Goal: Information Seeking & Learning: Learn about a topic

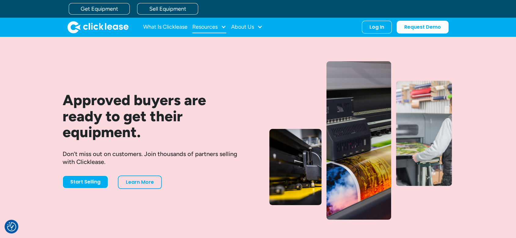
click at [208, 27] on div "Resources" at bounding box center [204, 27] width 25 height 0
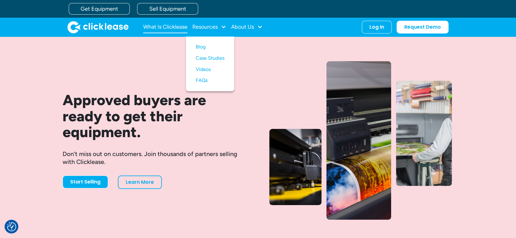
click at [158, 24] on link "What Is Clicklease" at bounding box center [165, 27] width 44 height 12
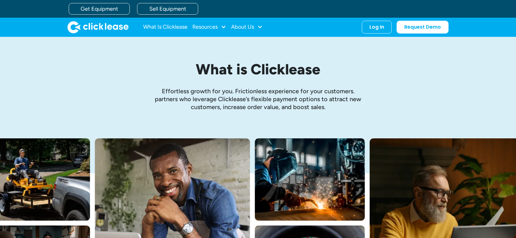
click at [200, 27] on div "Resources" at bounding box center [204, 27] width 25 height 0
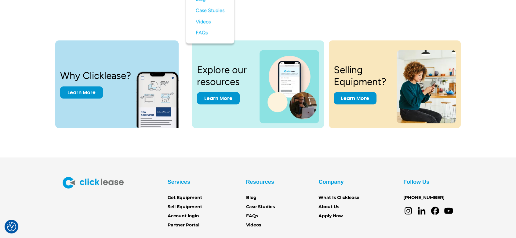
scroll to position [1298, 0]
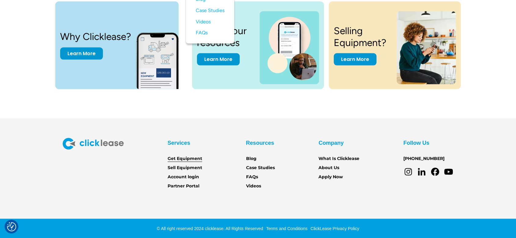
click at [184, 160] on link "Get Equipment" at bounding box center [185, 159] width 34 height 7
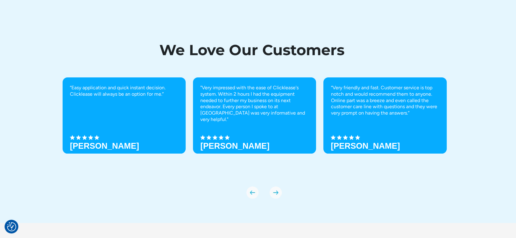
scroll to position [2154, 0]
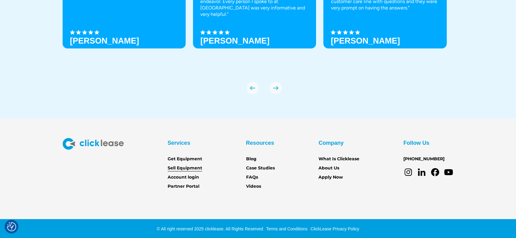
click at [187, 168] on link "Sell Equipment" at bounding box center [185, 168] width 34 height 7
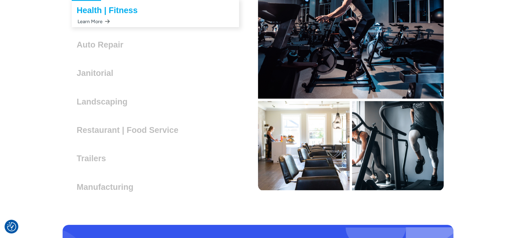
scroll to position [1784, 0]
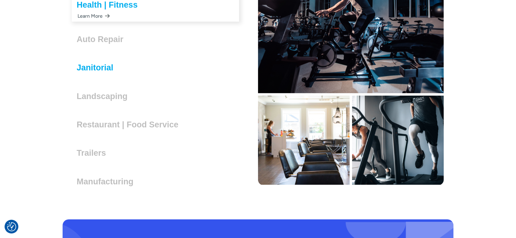
click at [107, 69] on h3 "Janitorial" at bounding box center [98, 67] width 42 height 9
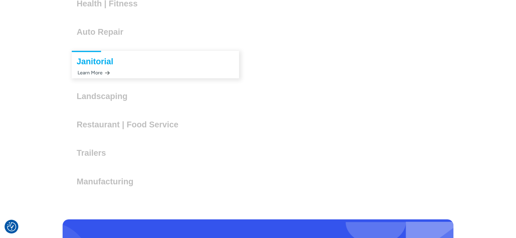
scroll to position [1782, 0]
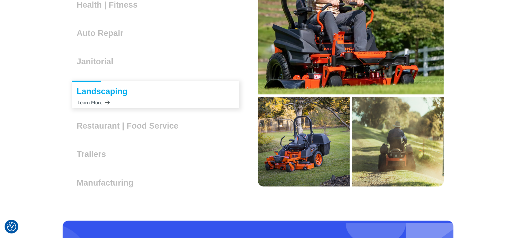
click at [98, 101] on div "Learn More" at bounding box center [93, 103] width 33 height 12
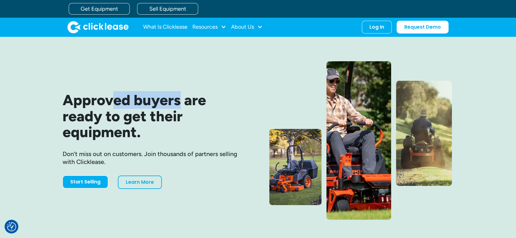
drag, startPoint x: 179, startPoint y: 97, endPoint x: 80, endPoint y: 94, distance: 98.3
click at [80, 94] on h1 "Approved buyers are ready to get their equipment." at bounding box center [156, 116] width 186 height 48
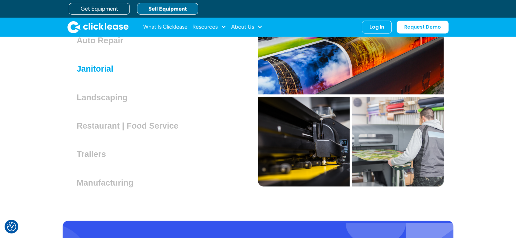
click at [101, 56] on div "Office Equipment Lorem ipsum dolor sit amet, consectetur adipiscing elit. Suspe…" at bounding box center [156, 66] width 186 height 261
click at [100, 68] on h3 "Janitorial" at bounding box center [98, 68] width 42 height 9
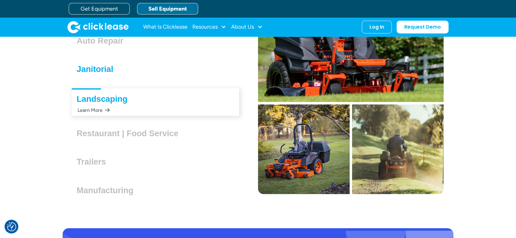
click at [96, 71] on h3 "Janitorial" at bounding box center [98, 69] width 42 height 9
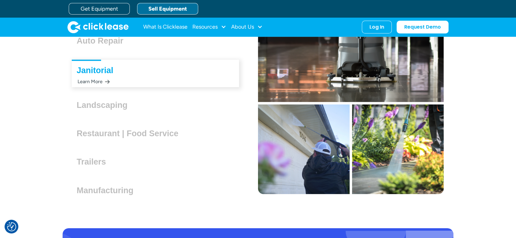
click at [109, 80] on div "Learn More" at bounding box center [93, 82] width 33 height 12
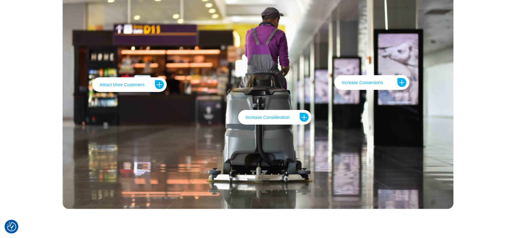
scroll to position [1445, 0]
click at [488, 103] on div "Attract More Customers With flexible payment options, you appeal to a broader c…" at bounding box center [258, 99] width 516 height 267
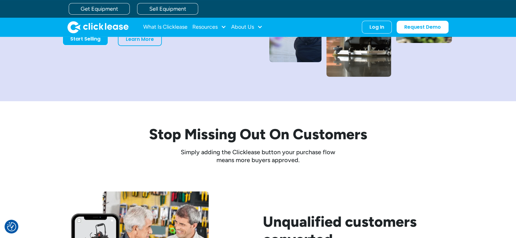
scroll to position [118, 0]
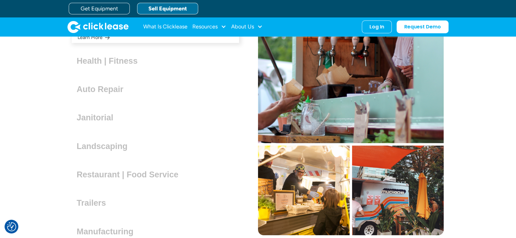
scroll to position [1727, 0]
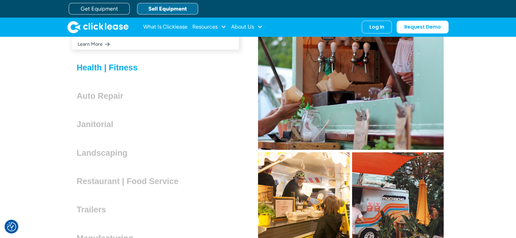
click at [118, 68] on h3 "Health | Fitness" at bounding box center [110, 67] width 66 height 9
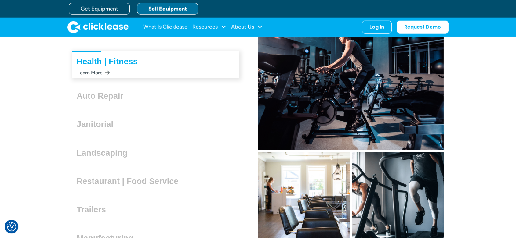
click at [107, 68] on div "Learn More" at bounding box center [93, 73] width 33 height 12
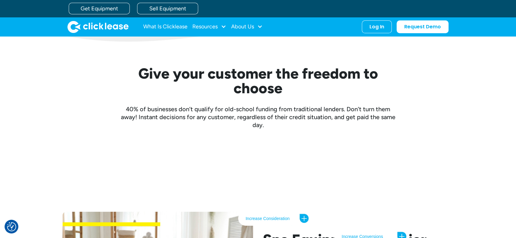
scroll to position [1282, 0]
click at [303, 197] on div "Increase Consideration When your customers discover they have financing options…" at bounding box center [281, 183] width 88 height 59
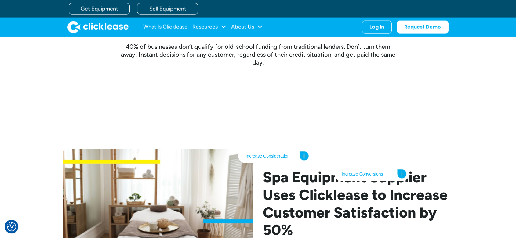
scroll to position [1344, 0]
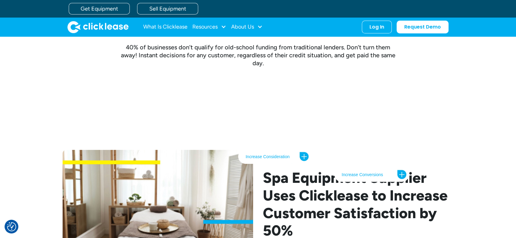
click at [304, 156] on img at bounding box center [304, 157] width 10 height 10
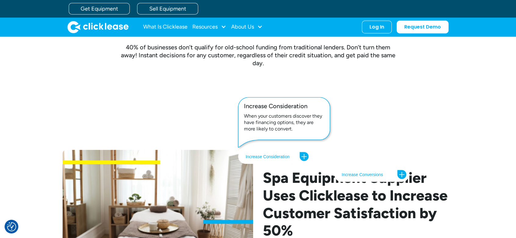
click at [303, 156] on img at bounding box center [304, 157] width 10 height 10
click at [140, 117] on div "With Clicklease, they’ve seen measurable improvements in sales, revenue, custom…" at bounding box center [258, 230] width 391 height 228
click at [161, 111] on div "Attract More Customers With flexible payment options, you appeal to a broader c…" at bounding box center [258, 91] width 391 height 49
click at [323, 184] on h2 "Spa Equipment Supplier Uses Clicklease to Increase Customer Satisfaction by 50%" at bounding box center [358, 204] width 191 height 70
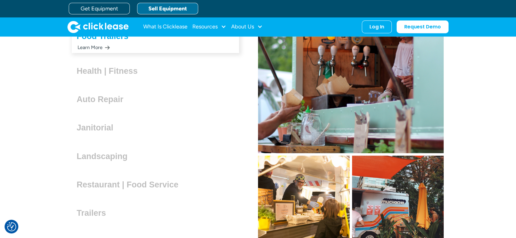
scroll to position [1686, 0]
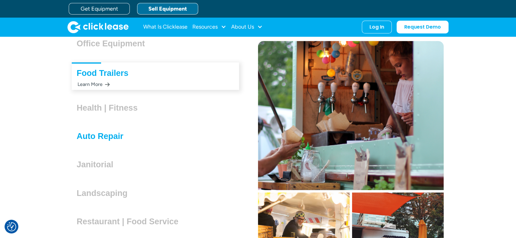
click at [98, 134] on h3 "Auto Repair" at bounding box center [103, 136] width 52 height 9
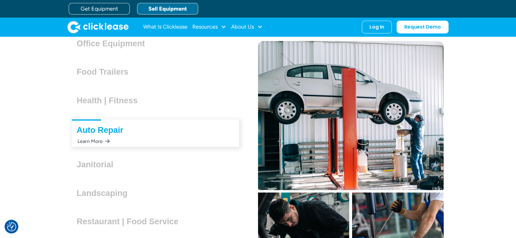
click at [93, 135] on div "Auto Repair Lorem ipsum dolor sit amet, consectetur adipiscing elit. Suspendiss…" at bounding box center [155, 133] width 167 height 27
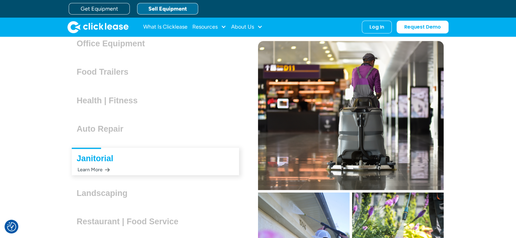
click at [103, 134] on div "Auto Repair Lorem ipsum dolor sit amet, consectetur adipiscing elit. Suspendiss…" at bounding box center [155, 130] width 167 height 20
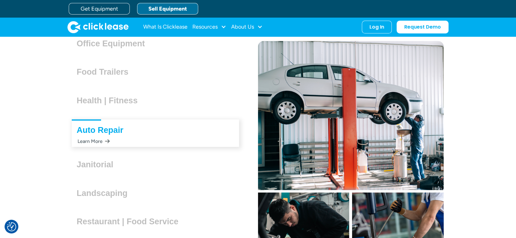
click at [97, 140] on div "Auto Repair Lorem ipsum dolor sit amet, consectetur adipiscing elit. Suspendiss…" at bounding box center [156, 133] width 186 height 33
click at [104, 132] on h3 "Auto Repair" at bounding box center [103, 130] width 52 height 9
click at [99, 140] on div "Learn More" at bounding box center [93, 142] width 33 height 12
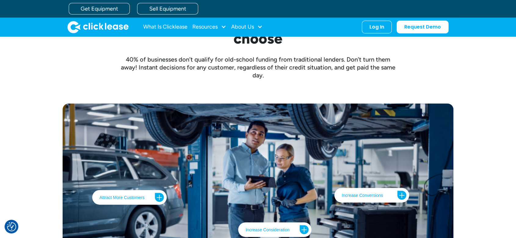
scroll to position [1313, 0]
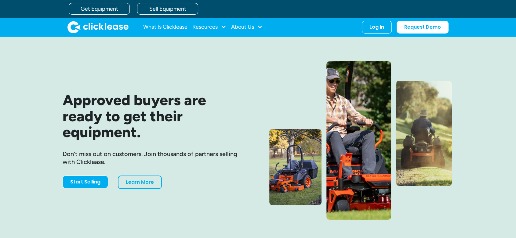
click at [241, 78] on div "Approved buyers are ready to get their equipment. Don’t miss out on customers. …" at bounding box center [258, 140] width 391 height 159
